Goal: Transaction & Acquisition: Purchase product/service

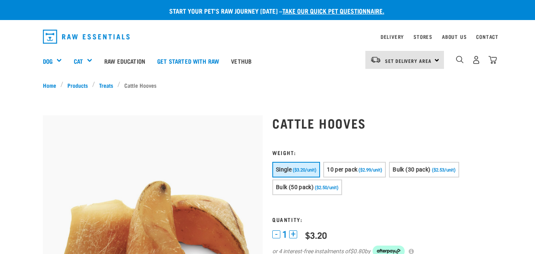
click at [359, 170] on button "10 per pack ($2.99/unit)" at bounding box center [354, 170] width 63 height 16
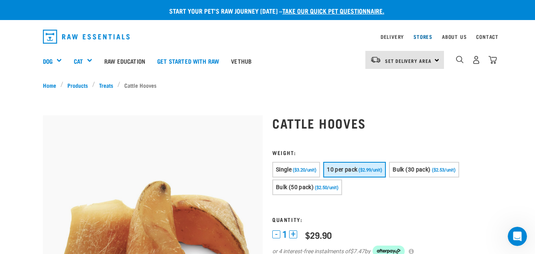
click at [423, 37] on link "Stores" at bounding box center [423, 36] width 19 height 3
click at [435, 60] on div "Set Delivery Area North Island South Island" at bounding box center [405, 60] width 79 height 18
click at [394, 83] on link "[GEOGRAPHIC_DATA]" at bounding box center [404, 83] width 77 height 18
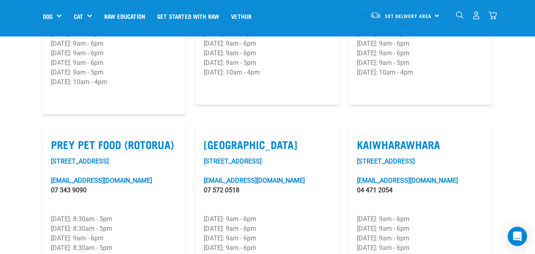
scroll to position [952, 0]
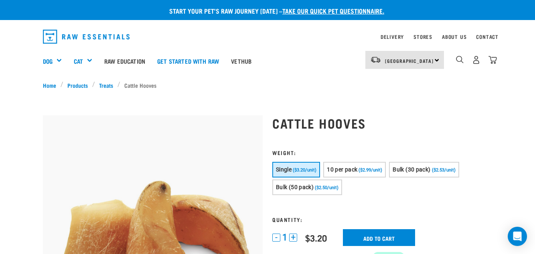
click at [359, 171] on button "10 per pack ($2.99/unit)" at bounding box center [354, 170] width 63 height 16
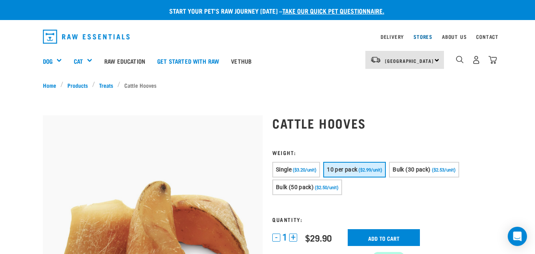
click at [423, 37] on link "Stores" at bounding box center [423, 36] width 19 height 3
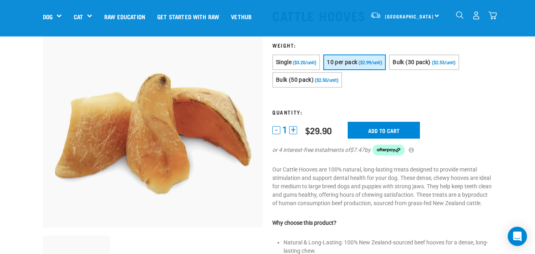
scroll to position [51, 0]
click at [380, 131] on input "Add to cart" at bounding box center [384, 130] width 72 height 17
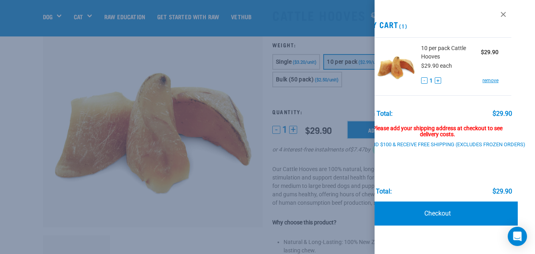
scroll to position [89, 0]
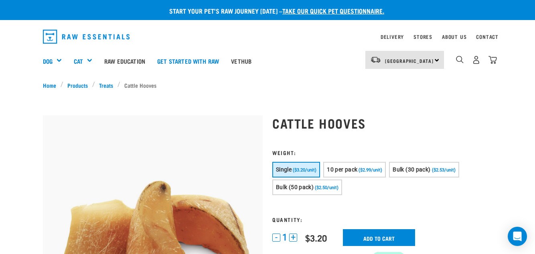
click at [368, 173] on button "10 per pack ($2.99/unit)" at bounding box center [354, 170] width 63 height 16
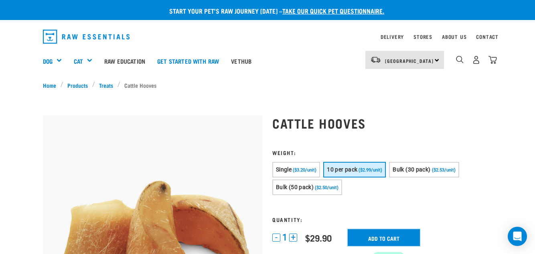
click at [375, 245] on input "Add to cart" at bounding box center [384, 238] width 72 height 17
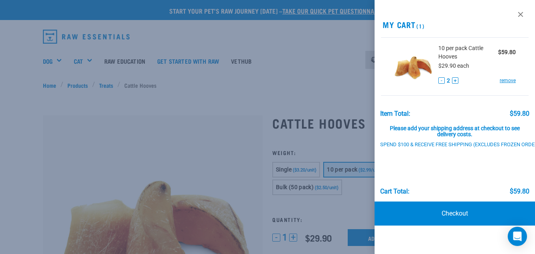
click at [454, 217] on link "Checkout" at bounding box center [455, 214] width 161 height 24
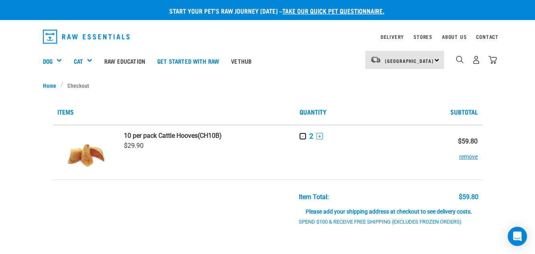
click at [303, 137] on button "-" at bounding box center [303, 136] width 6 height 6
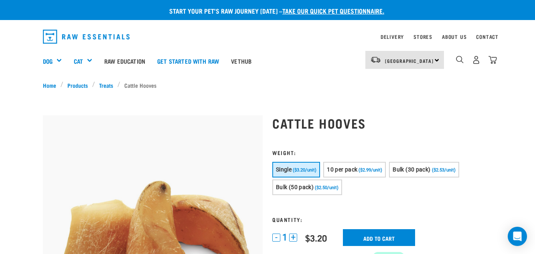
click at [457, 60] on img "dropdown navigation" at bounding box center [460, 60] width 8 height 8
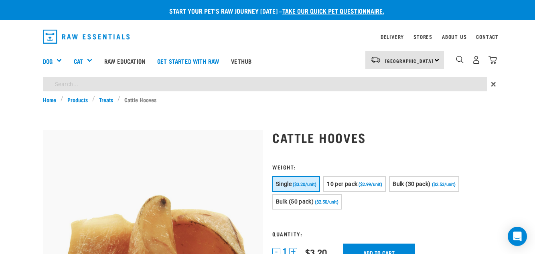
click at [331, 86] on input "search" at bounding box center [265, 84] width 444 height 14
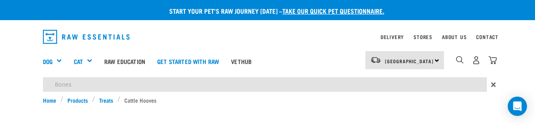
type input "Bones"
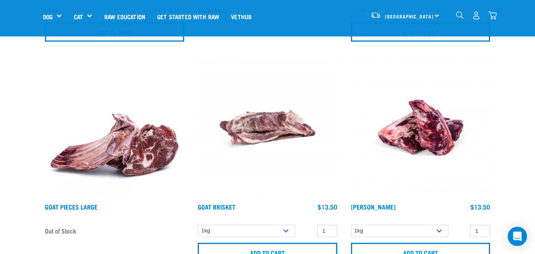
scroll to position [729, 0]
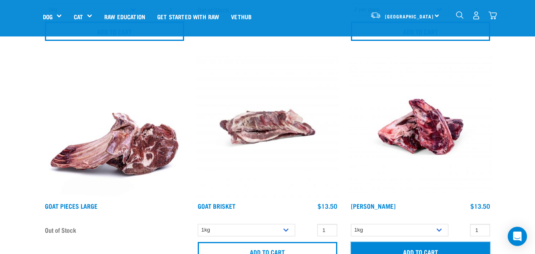
click at [409, 252] on input "Add to cart" at bounding box center [420, 251] width 139 height 19
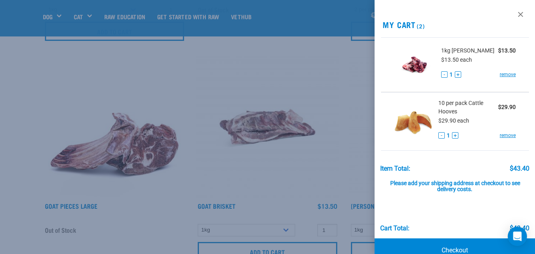
click at [455, 254] on link "Checkout" at bounding box center [455, 251] width 161 height 24
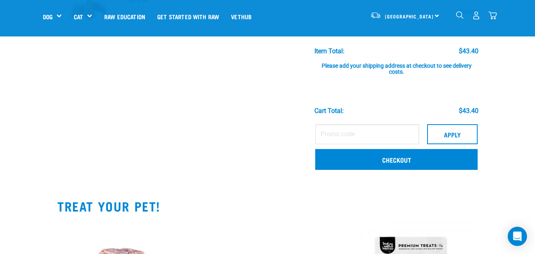
scroll to position [144, 0]
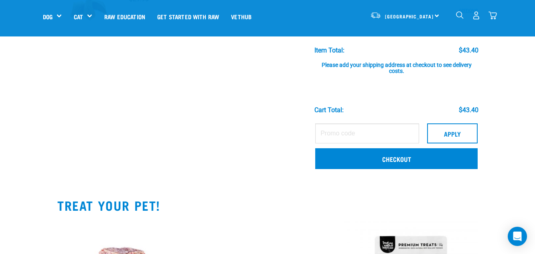
click at [397, 74] on div "Please add your shipping address at checkout to see delivery costs." at bounding box center [397, 64] width 164 height 21
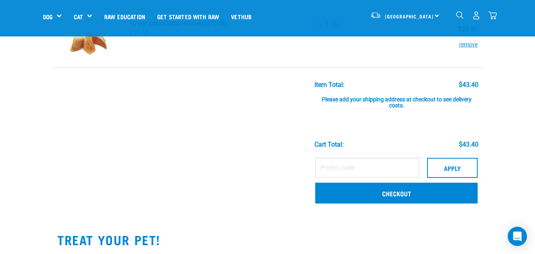
scroll to position [112, 0]
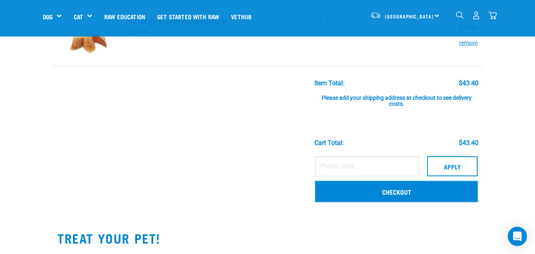
click at [406, 200] on link "Checkout" at bounding box center [396, 191] width 163 height 21
